Goal: Transaction & Acquisition: Book appointment/travel/reservation

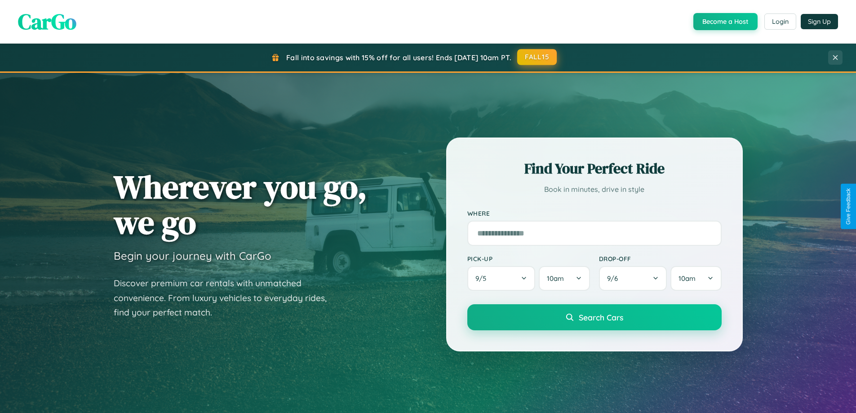
click at [537, 57] on button "FALL15" at bounding box center [537, 57] width 40 height 16
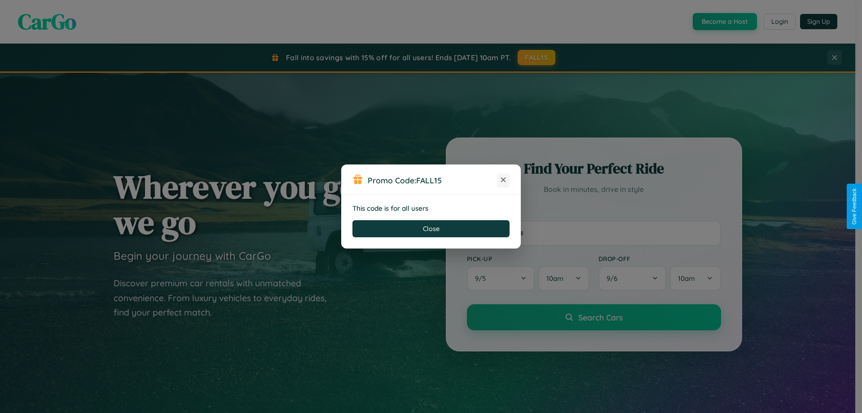
click at [503, 180] on icon at bounding box center [503, 179] width 9 height 9
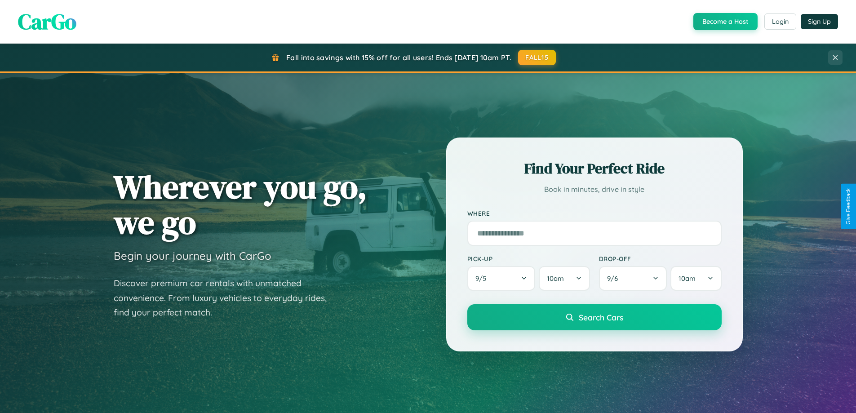
scroll to position [618, 0]
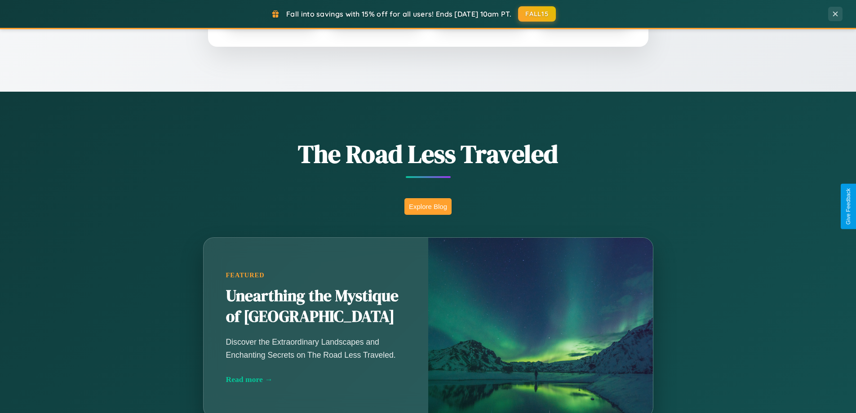
click at [428, 206] on button "Explore Blog" at bounding box center [427, 206] width 47 height 17
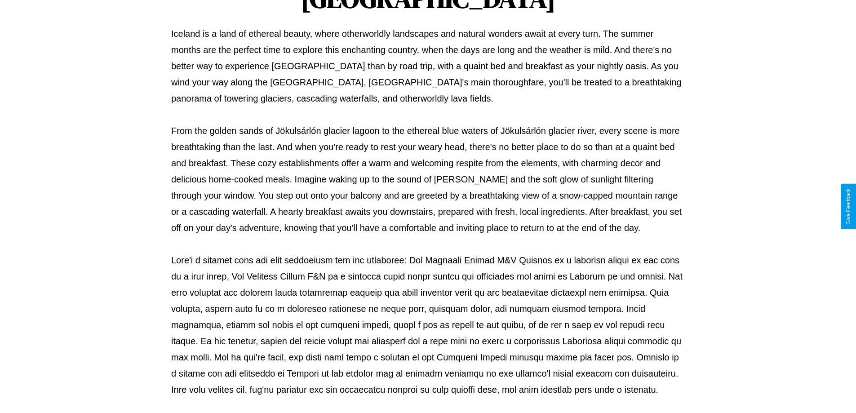
scroll to position [291, 0]
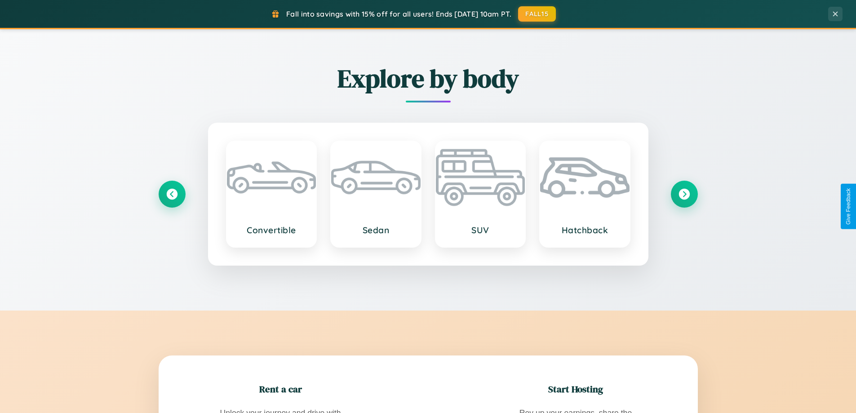
scroll to position [1443, 0]
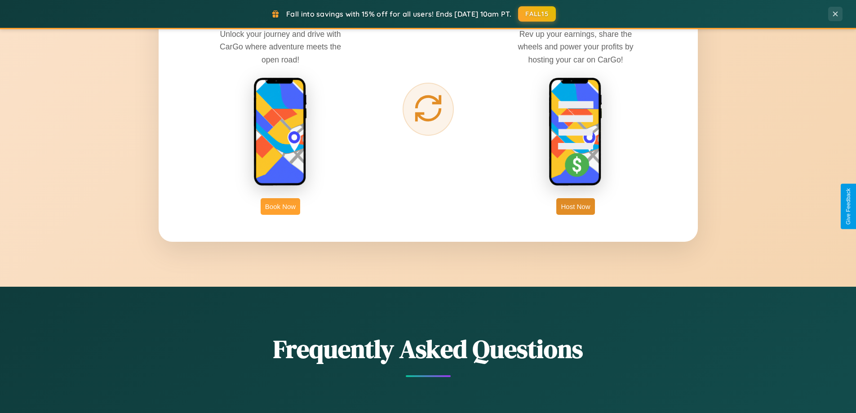
click at [280, 206] on button "Book Now" at bounding box center [281, 206] width 40 height 17
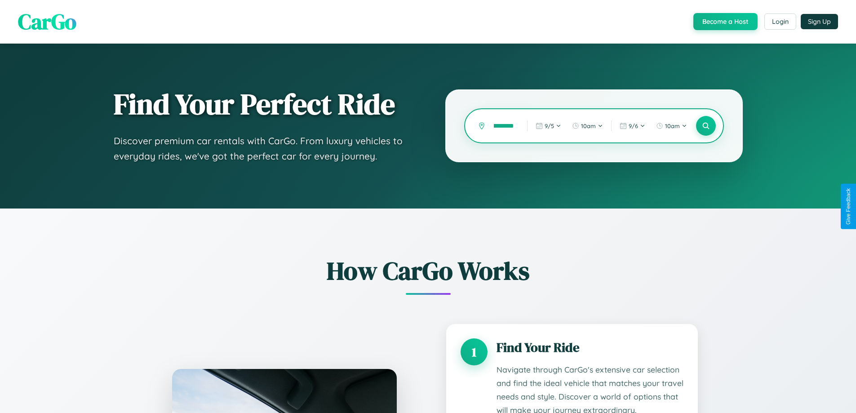
type input "**********"
